Goal: Task Accomplishment & Management: Use online tool/utility

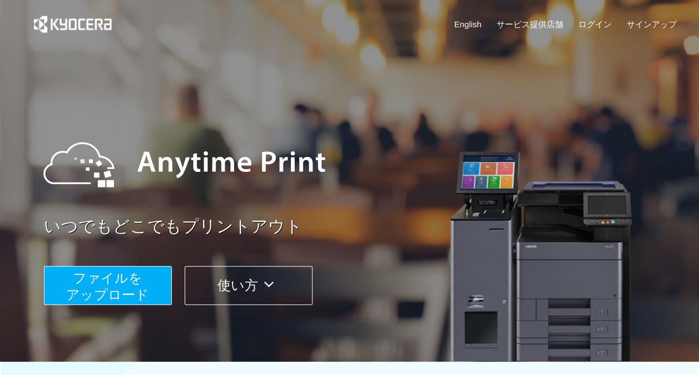
click at [142, 272] on button "ファイルを ​​アップロード" at bounding box center [108, 285] width 128 height 39
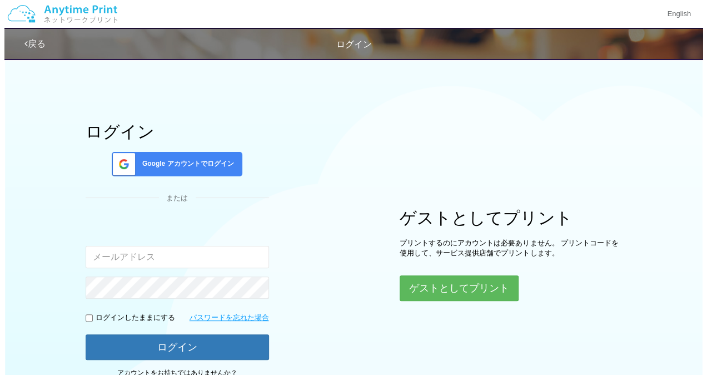
scroll to position [91, 0]
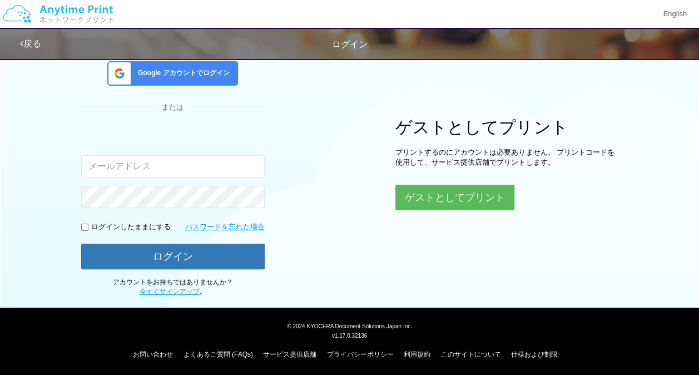
click at [420, 210] on div "ログイン Google アカウントでログイン または 入力されたメールアドレスまたはパスワードが正しくありません。 ログインしたままにする パスワードを忘れた…" at bounding box center [349, 129] width 667 height 335
click at [446, 196] on button "ゲストとしてプリント" at bounding box center [454, 197] width 118 height 24
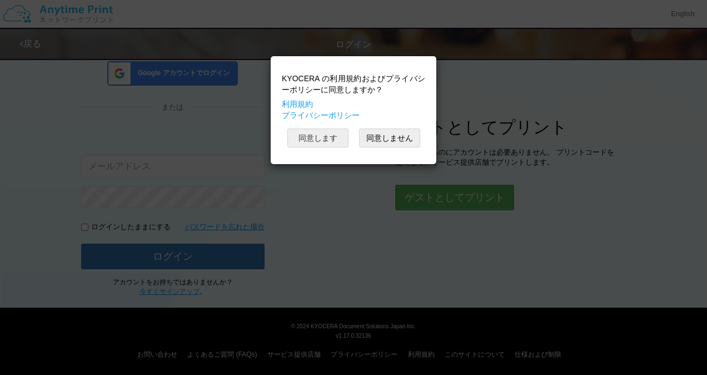
click at [326, 141] on button "同意します" at bounding box center [317, 137] width 61 height 19
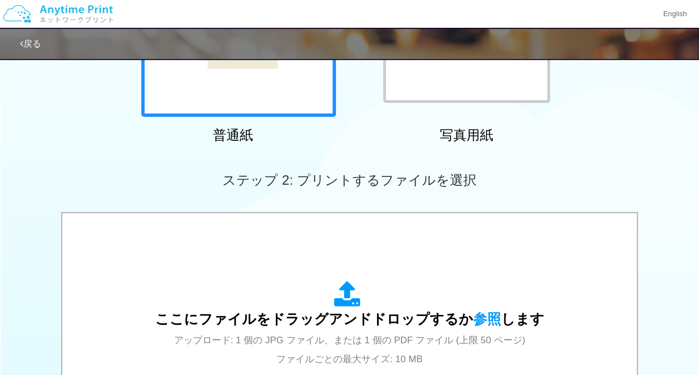
scroll to position [342, 0]
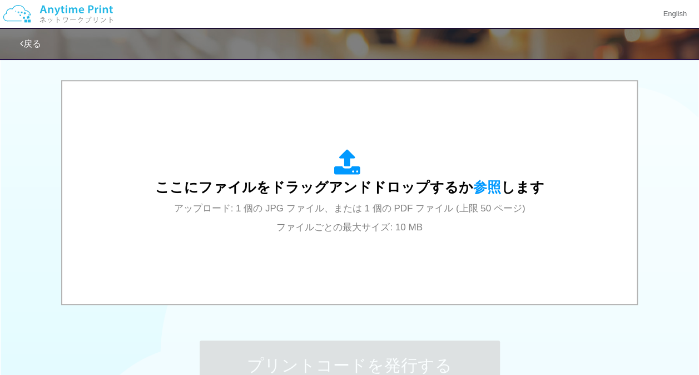
click at [258, 151] on div "ここにファイルをドラッグアンドドロップするか 参照 します アップロード: 1 個の JPG ファイル、または 1 個の PDF ファイル (上限 50 ペー…" at bounding box center [349, 192] width 389 height 87
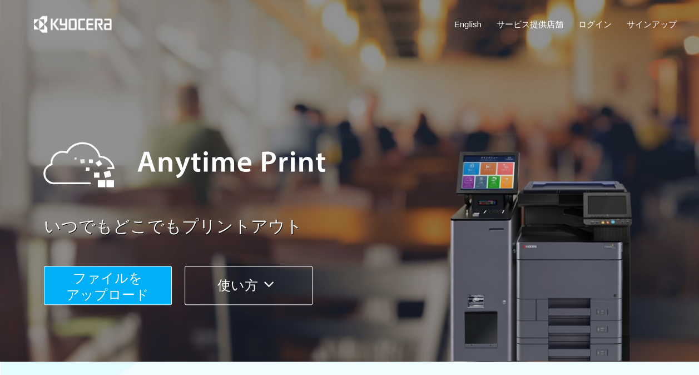
click at [145, 280] on button "ファイルを ​​アップロード" at bounding box center [108, 285] width 128 height 39
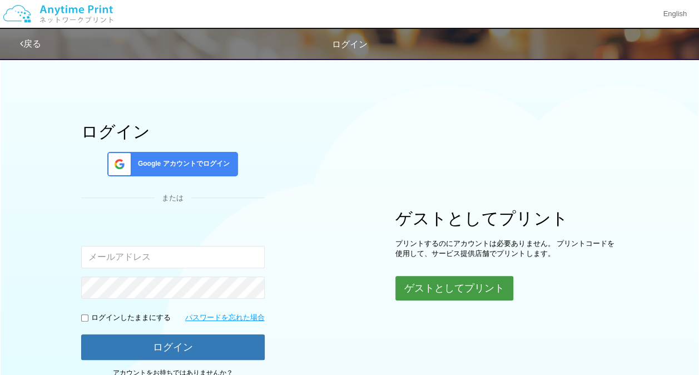
click at [411, 298] on button "ゲストとしてプリント" at bounding box center [454, 288] width 118 height 24
click at [449, 284] on button "ゲストとしてプリント" at bounding box center [454, 288] width 118 height 24
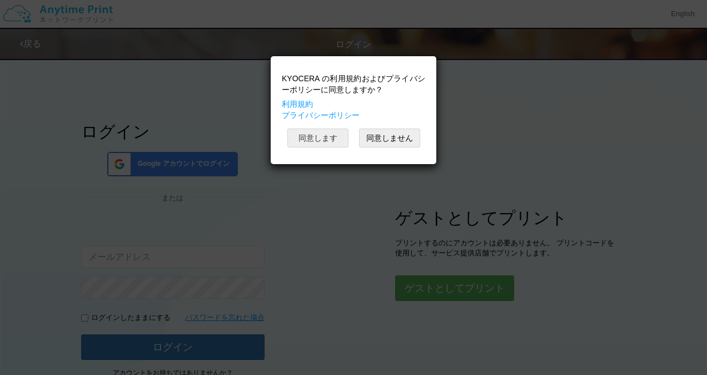
click at [327, 141] on button "同意します" at bounding box center [317, 137] width 61 height 19
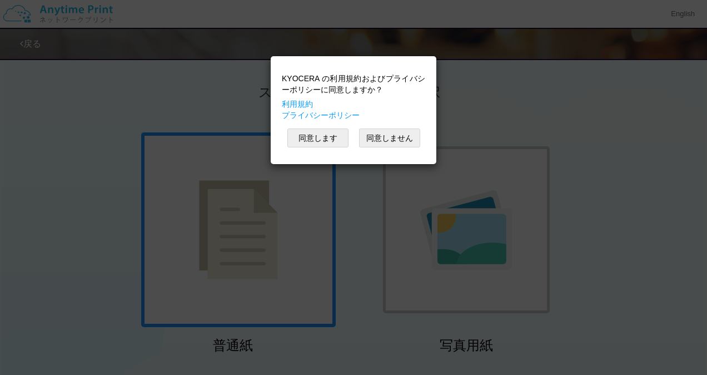
click at [264, 212] on div "KYOCERA の利用規約およびプライバシーポリシーに同意しますか？ 利用規約 プライバシーポリシー 同意します 同意しません" at bounding box center [353, 187] width 707 height 375
drag, startPoint x: 264, startPoint y: 212, endPoint x: 332, endPoint y: 133, distance: 104.5
click at [332, 133] on div "KYOCERA の利用規約およびプライバシーポリシーに同意しますか？ 利用規約 プライバシーポリシー 同意します 同意しません" at bounding box center [353, 187] width 707 height 375
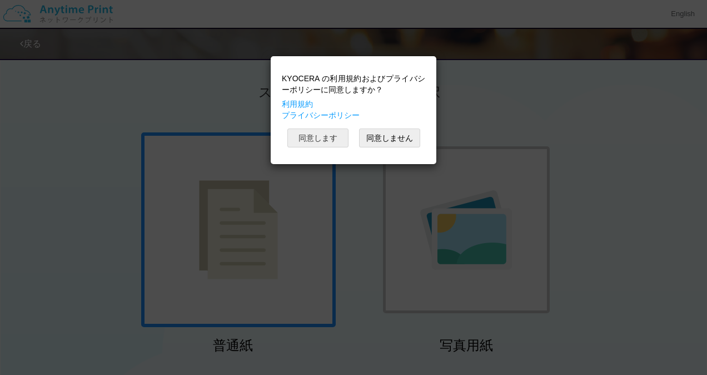
click at [332, 133] on button "同意します" at bounding box center [317, 137] width 61 height 19
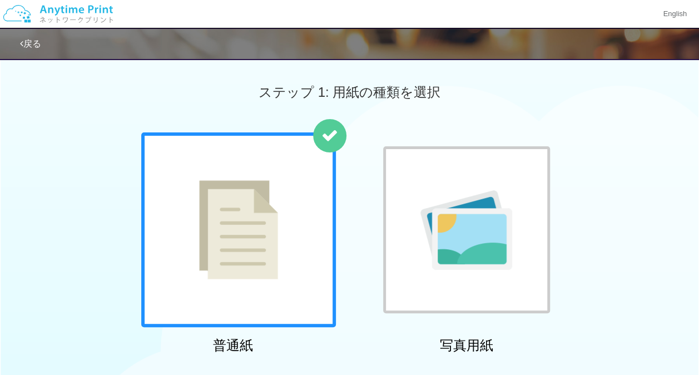
click at [296, 170] on div at bounding box center [238, 229] width 195 height 195
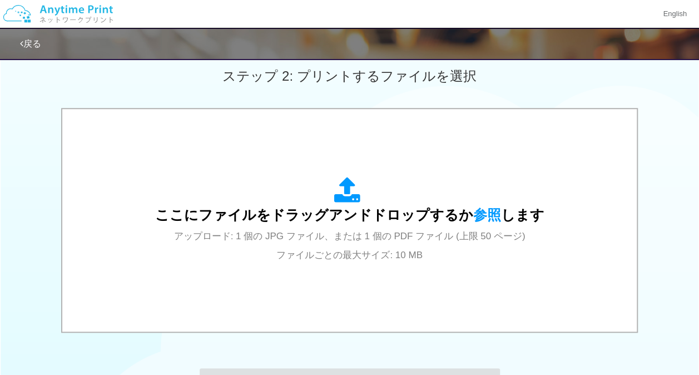
scroll to position [355, 0]
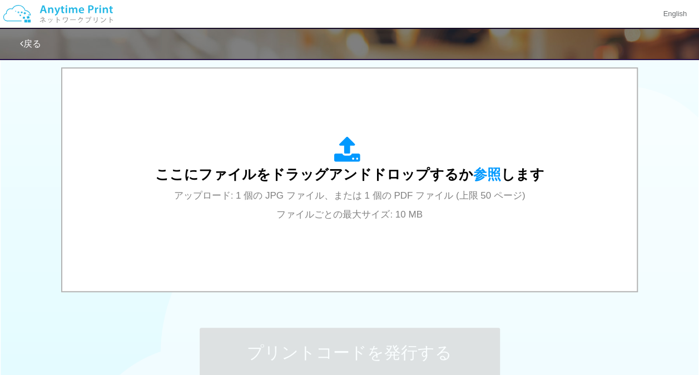
click at [296, 170] on span "ここにファイルをドラッグアンドドロップするか 参照 します" at bounding box center [349, 174] width 389 height 16
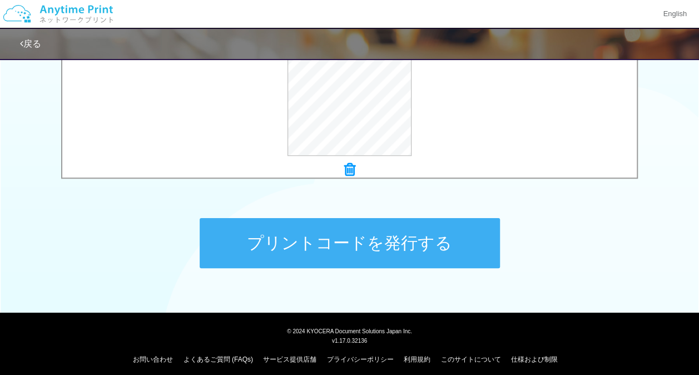
scroll to position [470, 0]
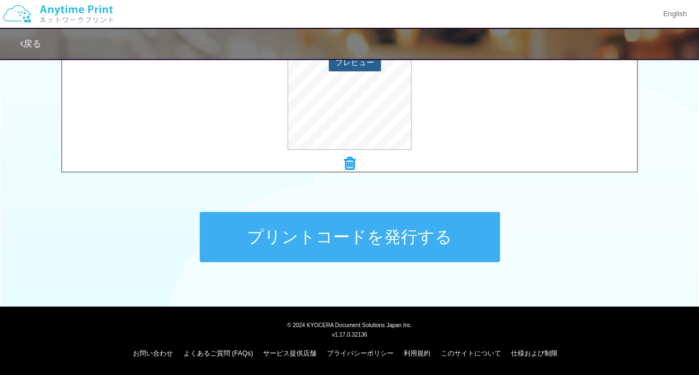
click at [351, 69] on button "プレビュー" at bounding box center [354, 62] width 52 height 18
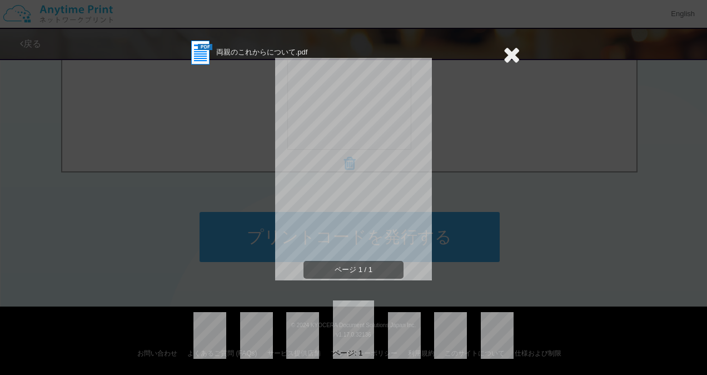
click at [504, 52] on icon at bounding box center [511, 54] width 17 height 22
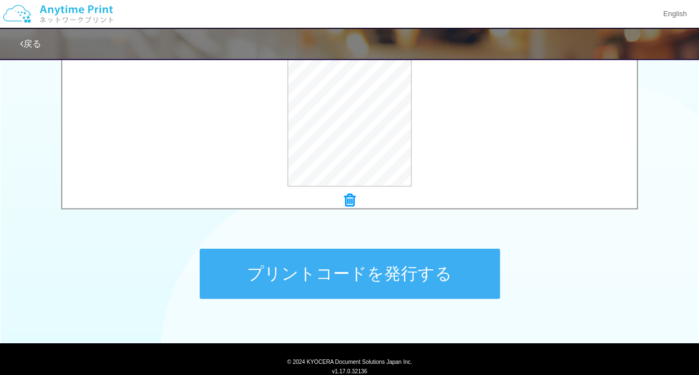
scroll to position [432, 0]
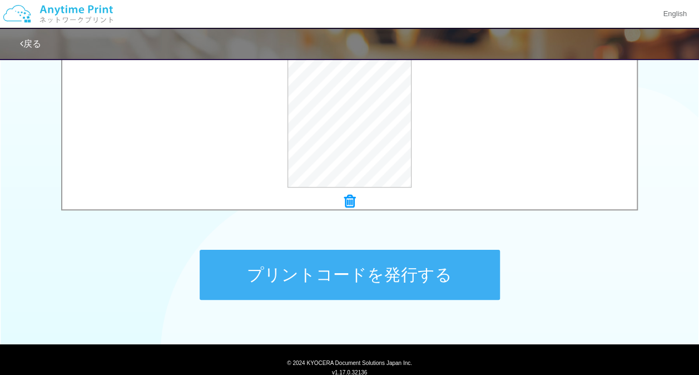
click at [379, 257] on button "プリントコードを発行する" at bounding box center [350, 275] width 300 height 50
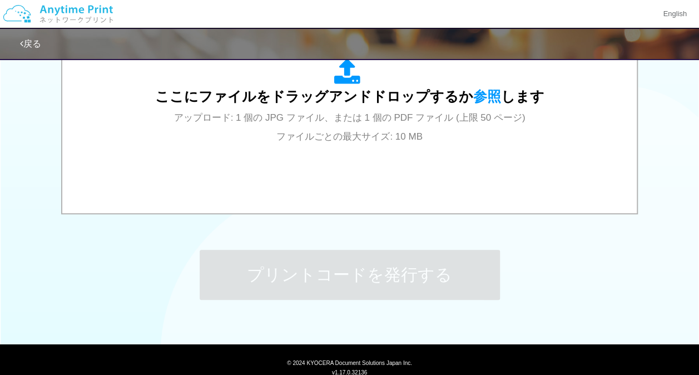
scroll to position [0, 0]
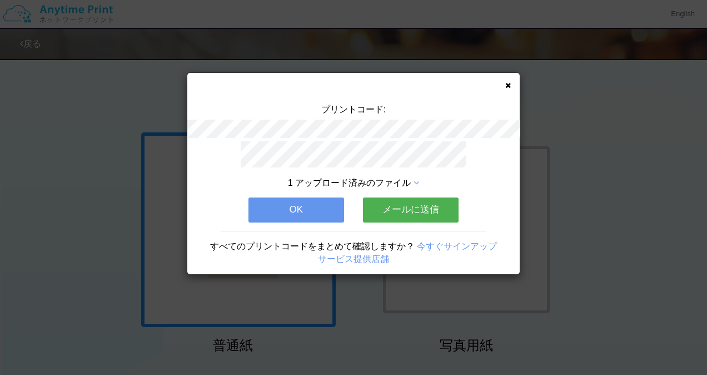
click at [297, 206] on button "OK" at bounding box center [296, 209] width 96 height 24
